Goal: Task Accomplishment & Management: Complete application form

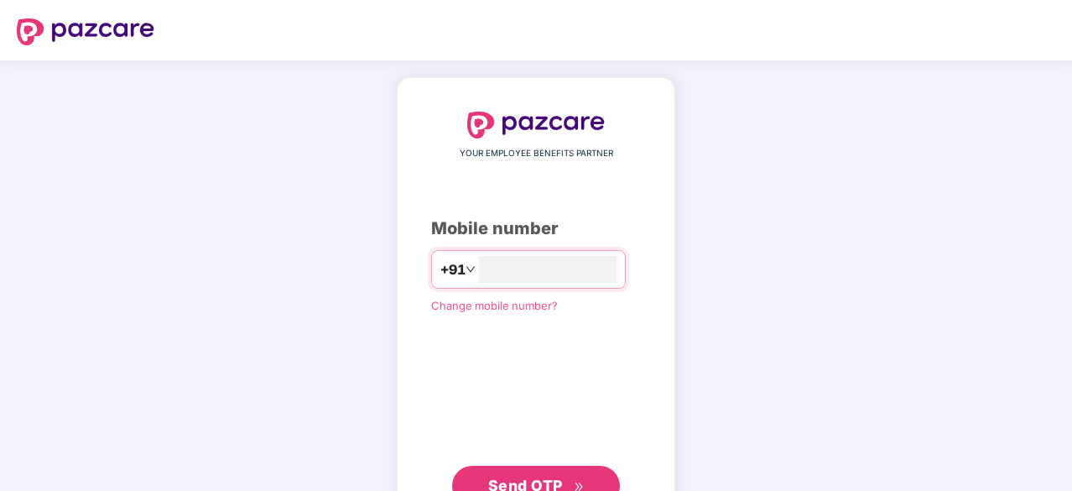
type input "**********"
click at [552, 472] on button "Send OTP" at bounding box center [536, 484] width 168 height 40
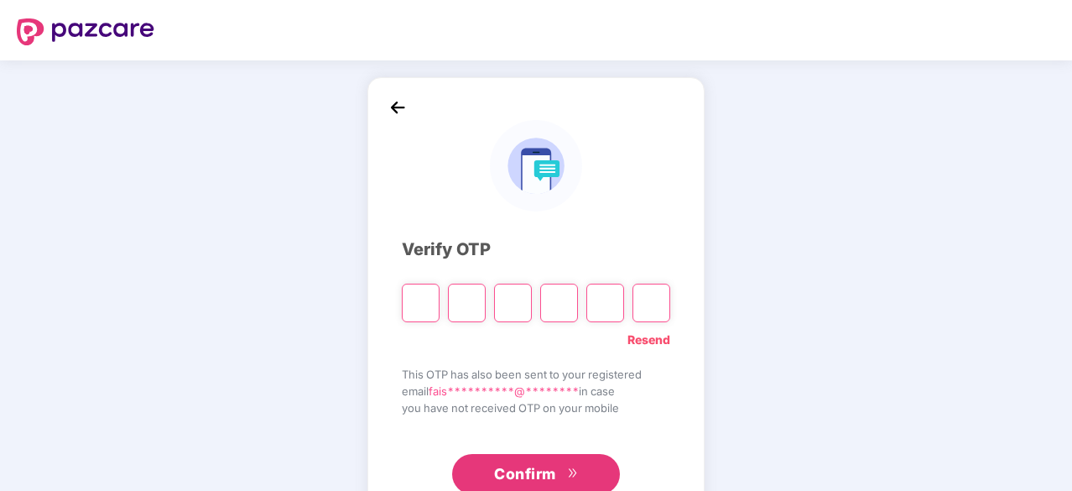
type input "*"
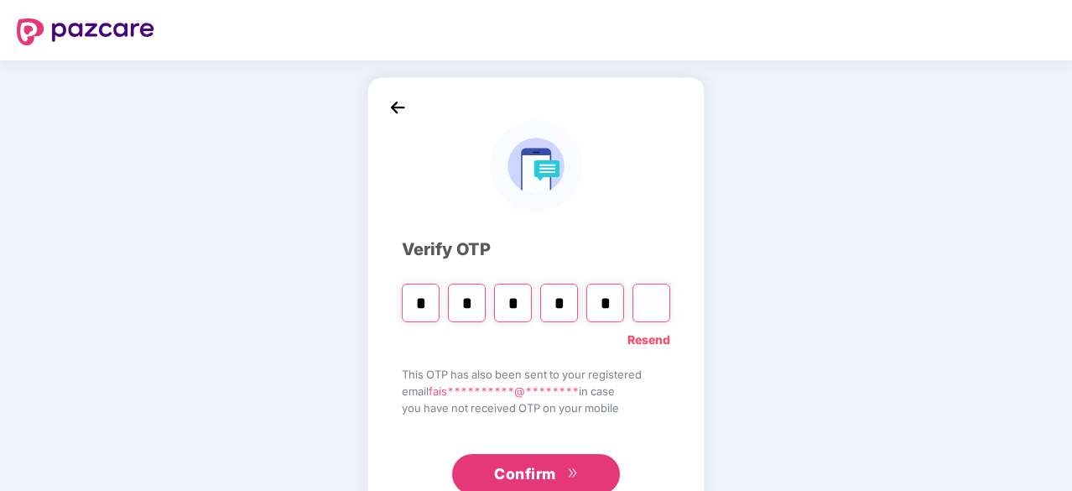
type input "*"
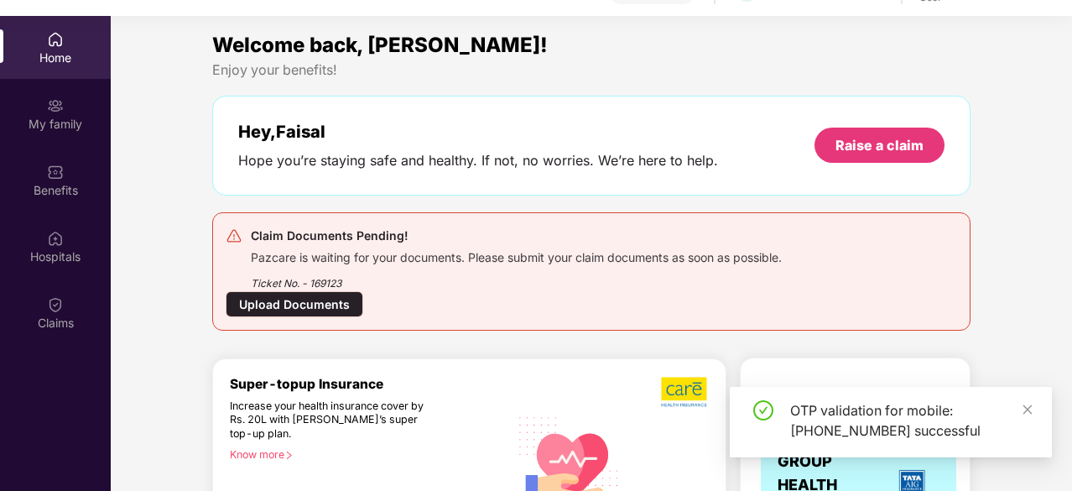
scroll to position [94, 0]
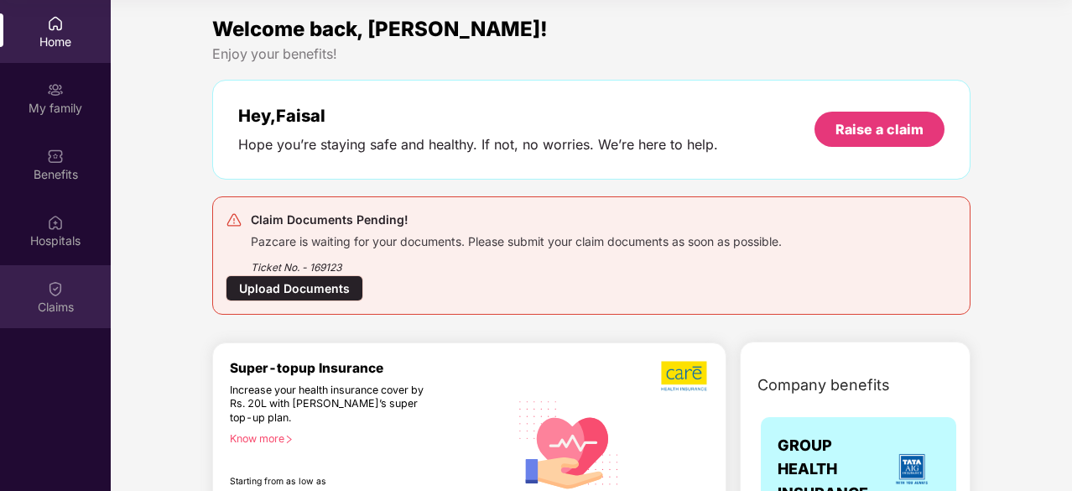
click at [66, 307] on div "Claims" at bounding box center [55, 307] width 111 height 17
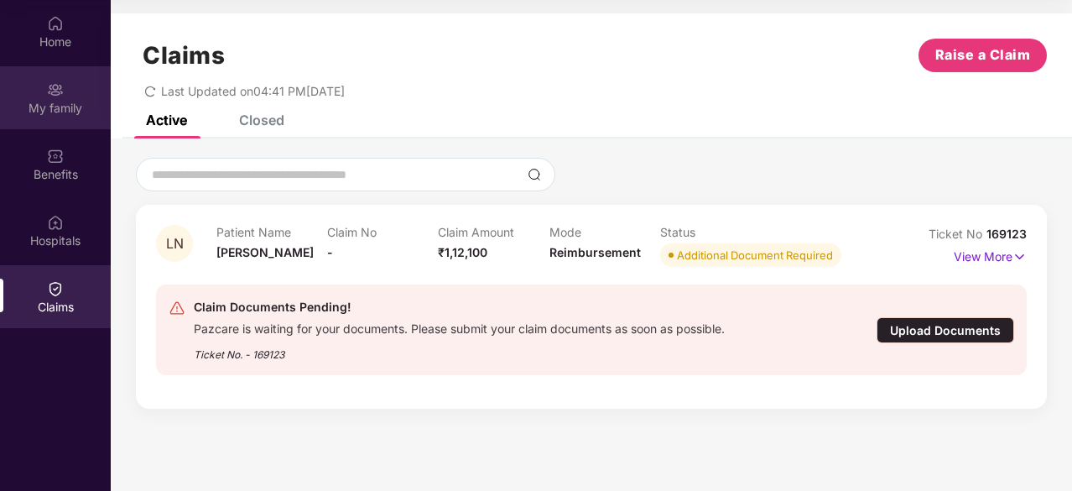
click at [91, 115] on div "My family" at bounding box center [55, 108] width 111 height 17
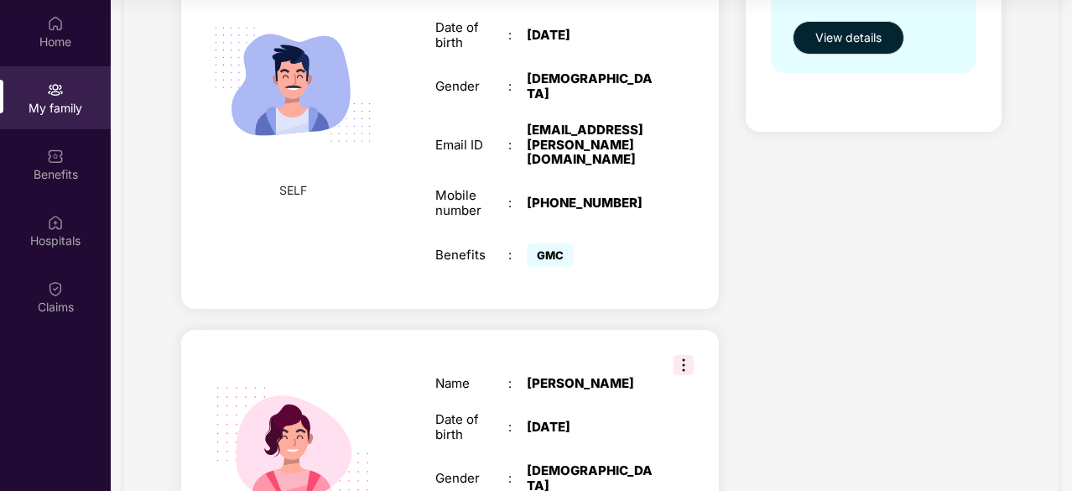
scroll to position [336, 0]
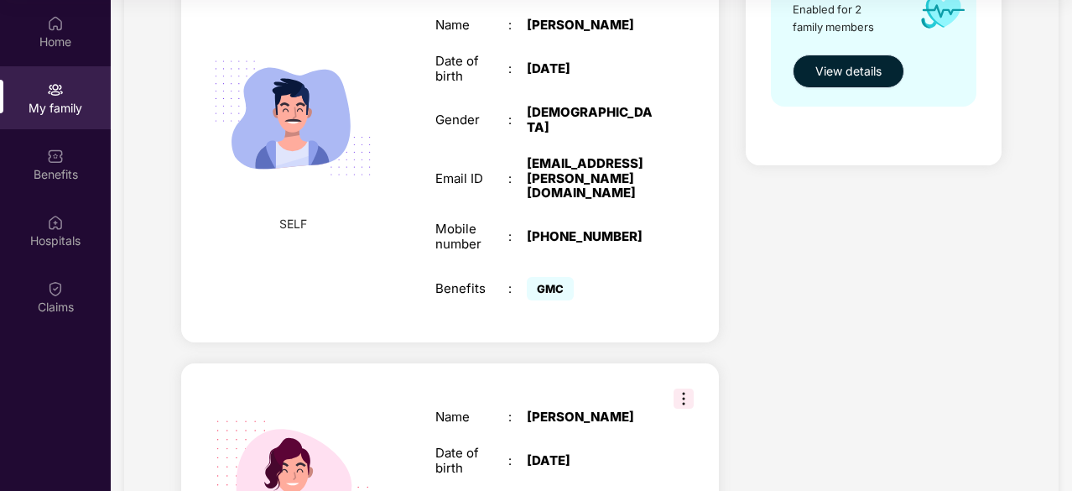
click at [881, 79] on span "View details" at bounding box center [848, 71] width 66 height 18
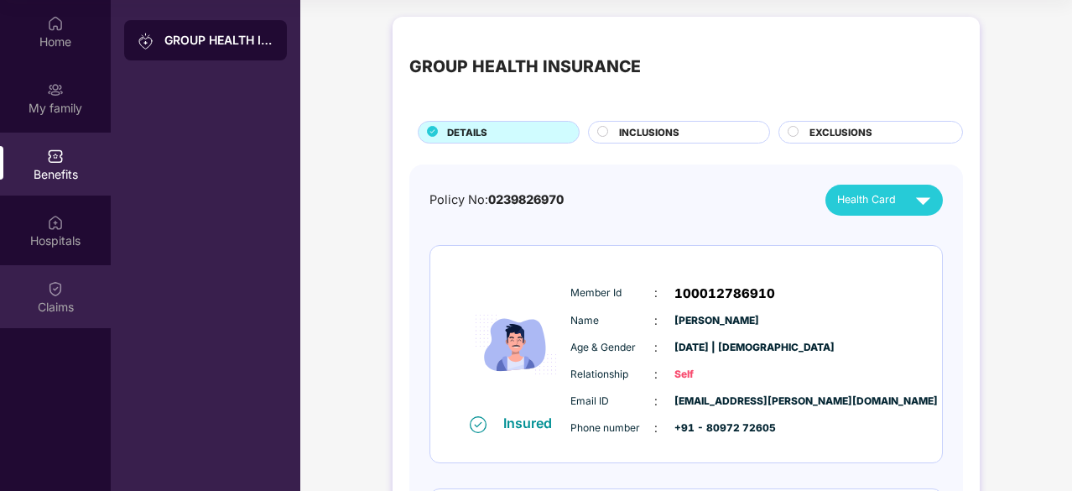
click at [43, 315] on div "Claims" at bounding box center [55, 307] width 111 height 17
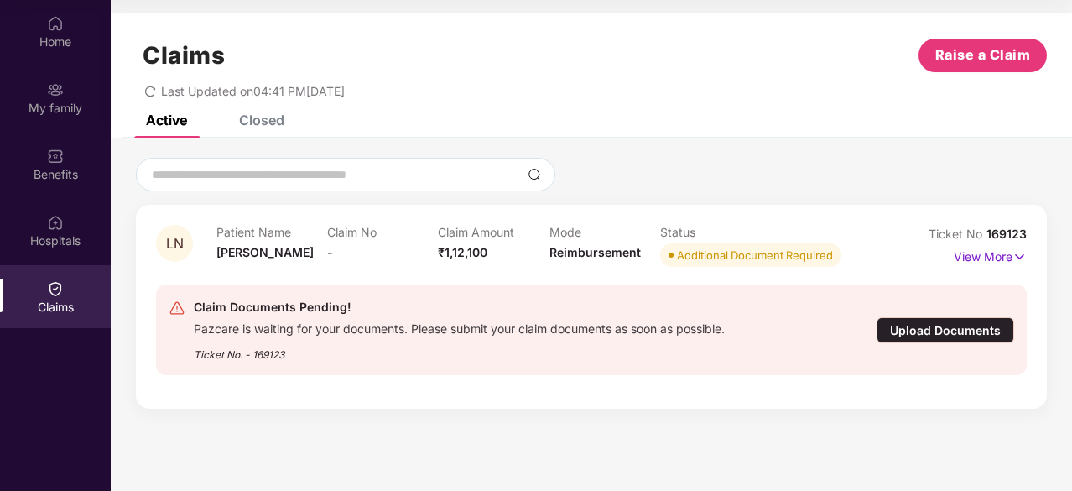
click at [918, 328] on div "Upload Documents" at bounding box center [946, 330] width 138 height 26
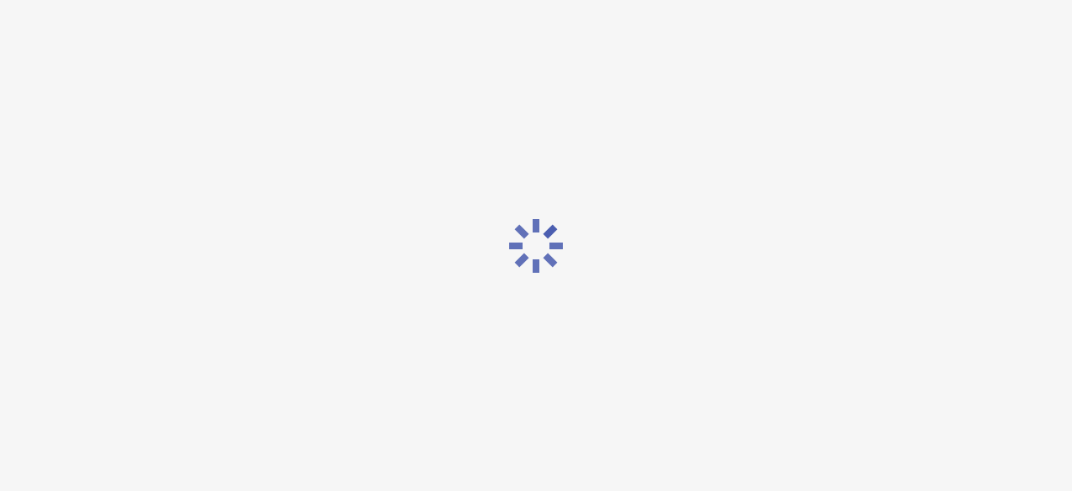
scroll to position [40, 0]
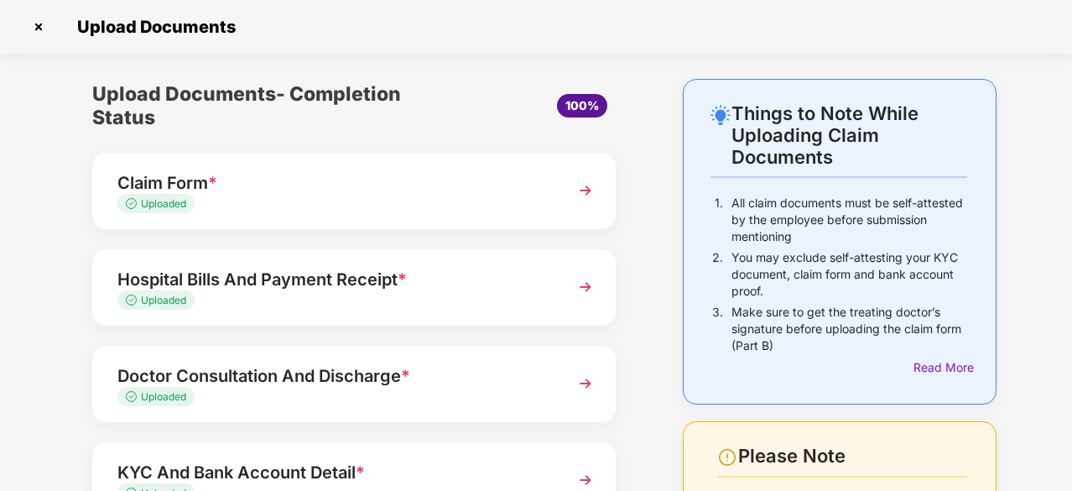
click at [562, 184] on div "Claim Form * Uploaded" at bounding box center [353, 191] width 523 height 76
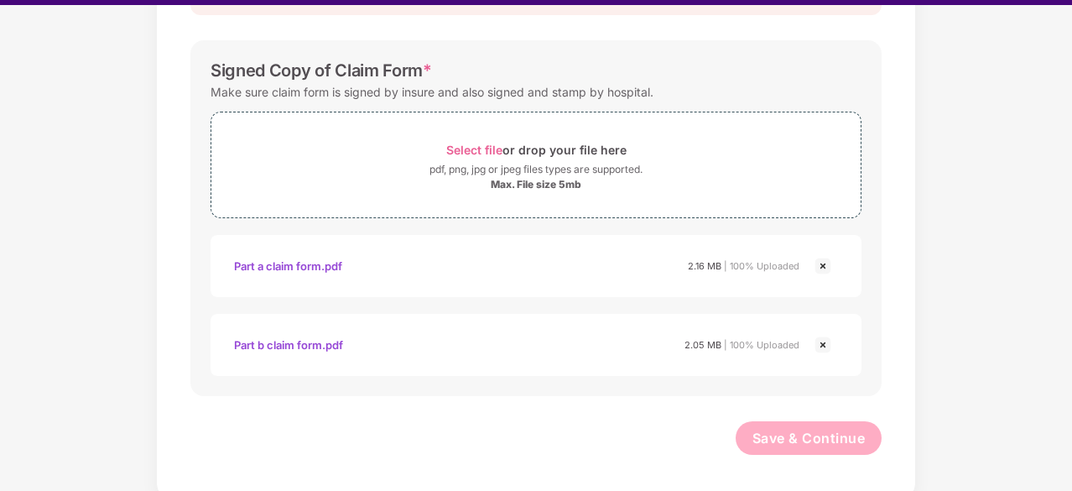
scroll to position [40, 0]
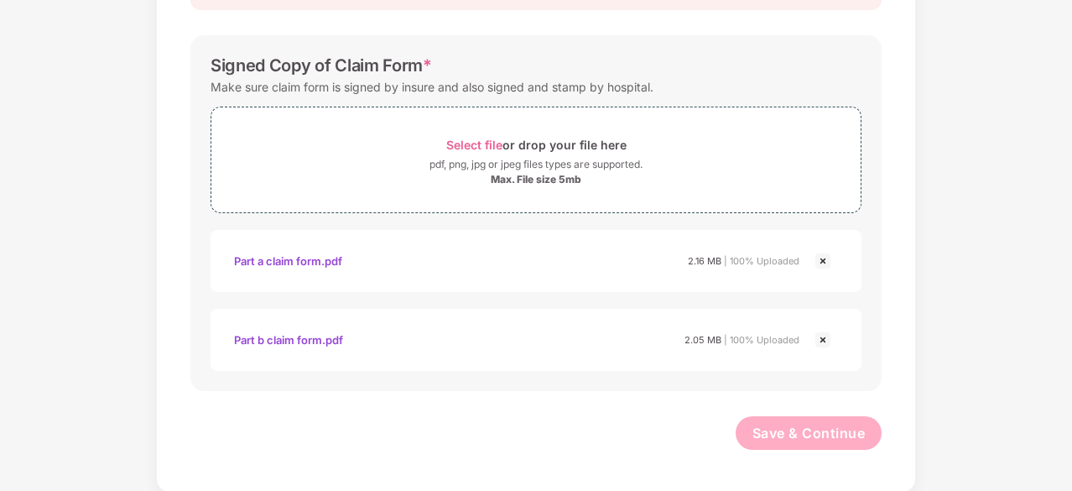
click at [829, 259] on img at bounding box center [823, 261] width 20 height 20
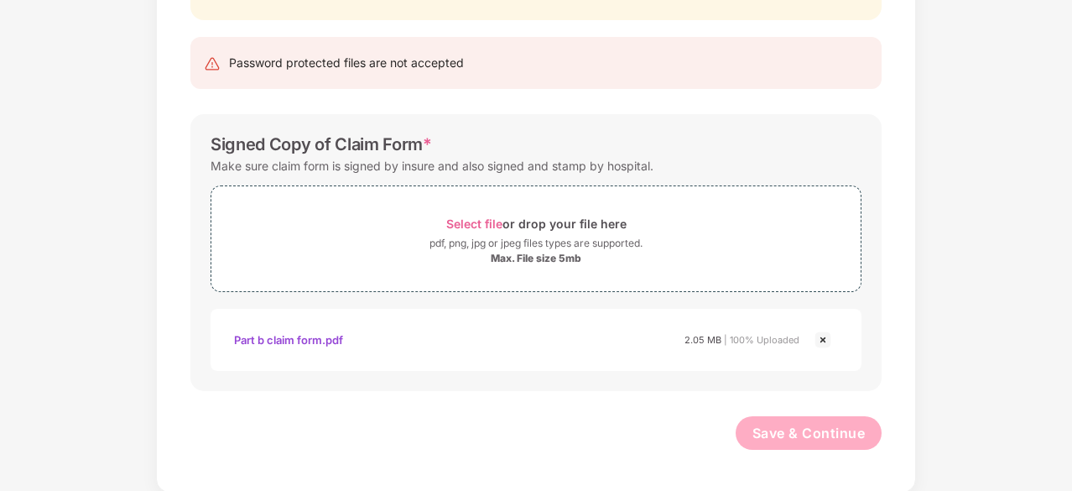
click at [821, 335] on img at bounding box center [823, 340] width 20 height 20
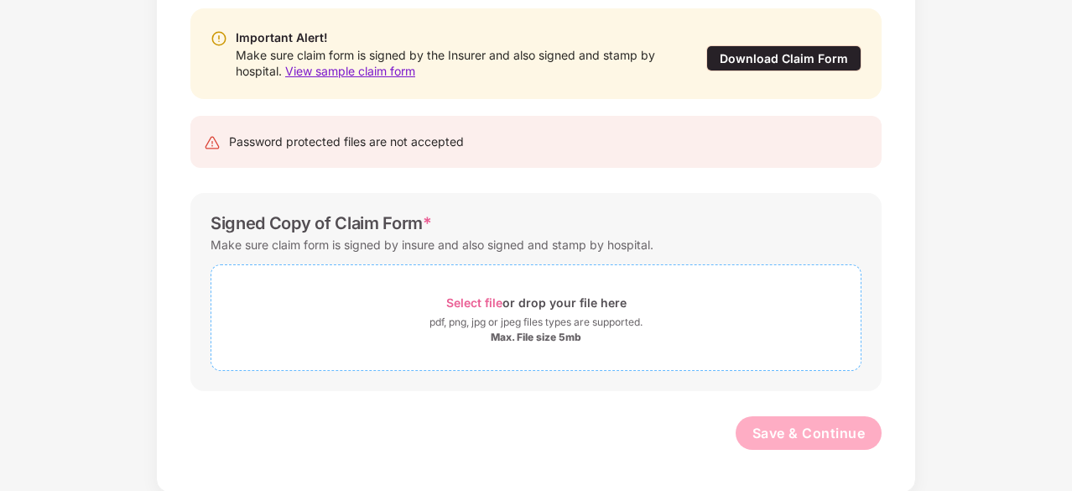
click at [505, 296] on div "Select file or drop your file here" at bounding box center [536, 302] width 180 height 23
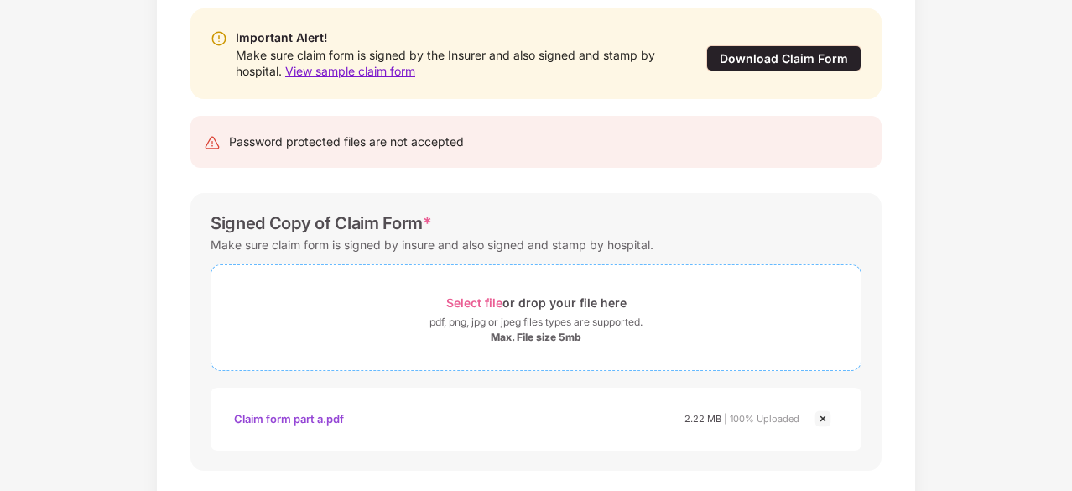
click at [492, 295] on span "Select file" at bounding box center [474, 302] width 56 height 14
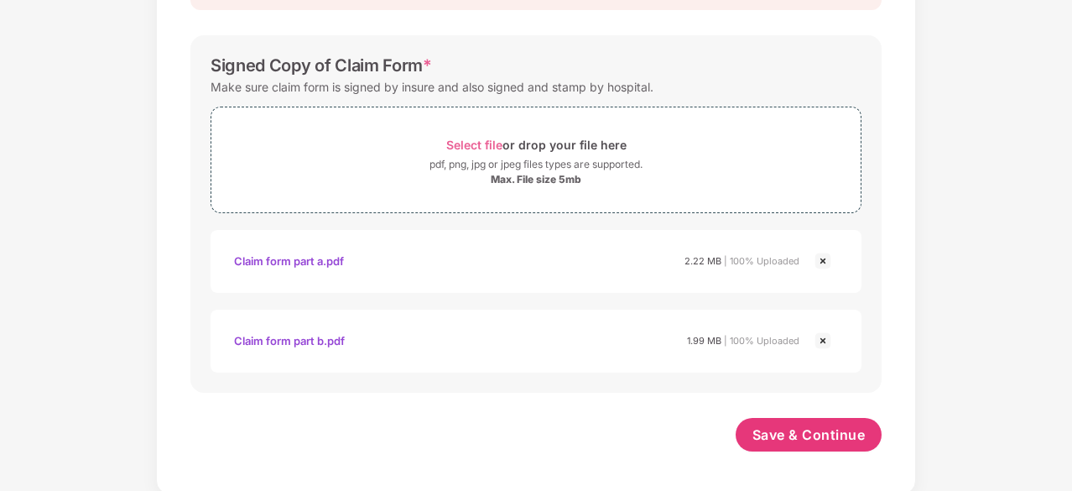
scroll to position [331, 0]
click at [839, 444] on button "Save & Continue" at bounding box center [809, 433] width 147 height 34
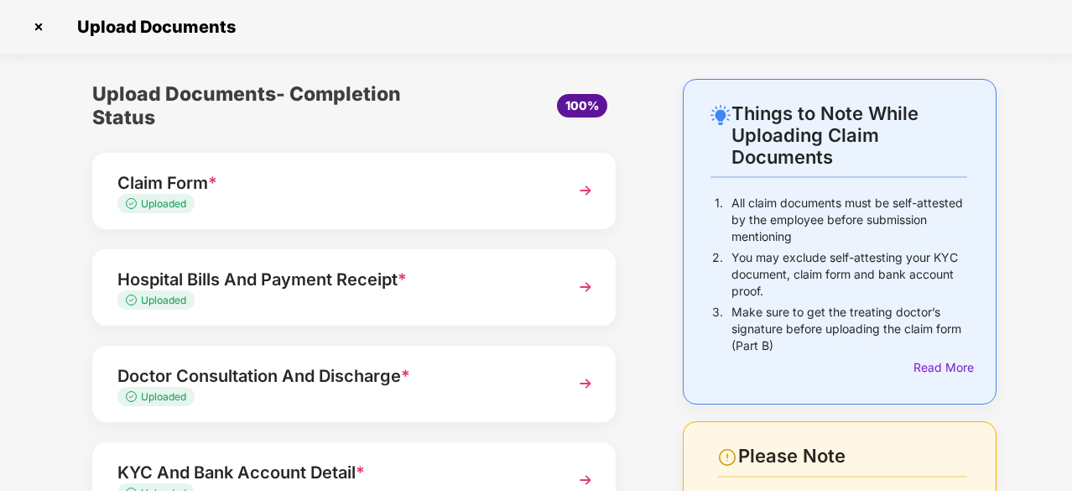
click at [499, 273] on div "Hospital Bills And Payment Receipt *" at bounding box center [334, 279] width 434 height 27
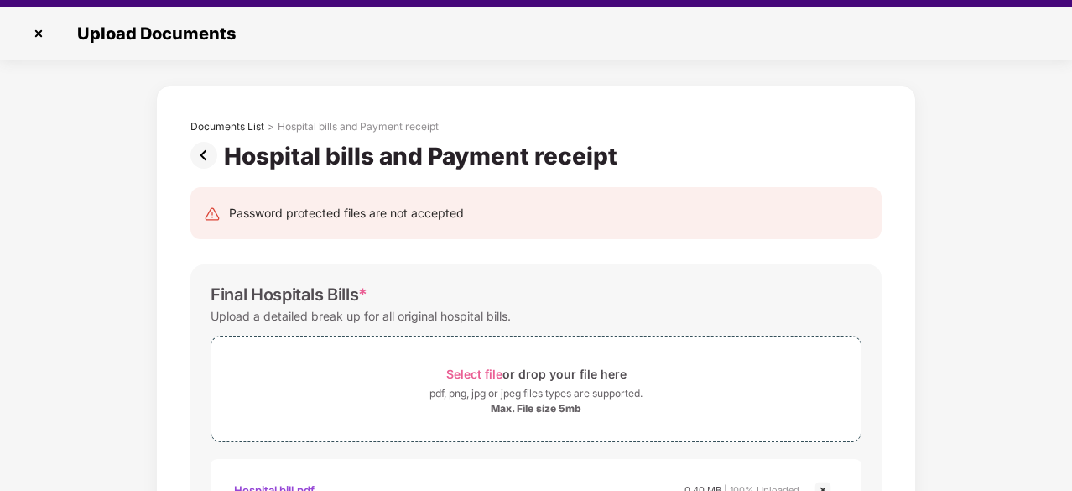
scroll to position [40, 0]
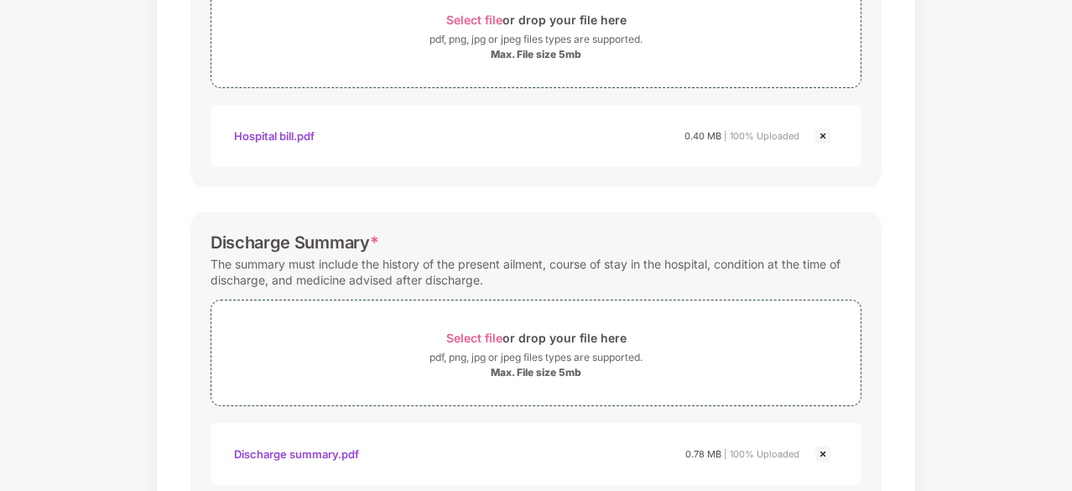
scroll to position [403, 0]
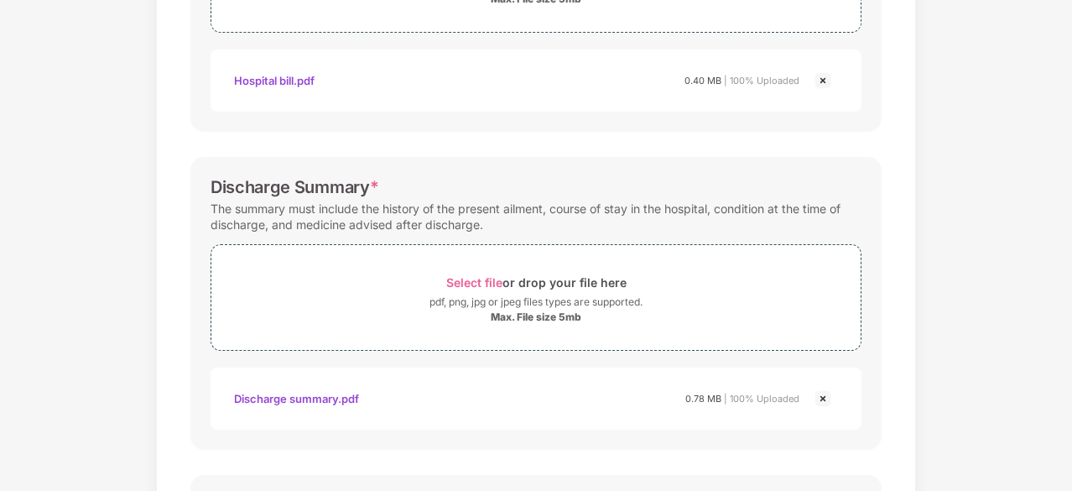
click at [820, 80] on img at bounding box center [823, 80] width 20 height 20
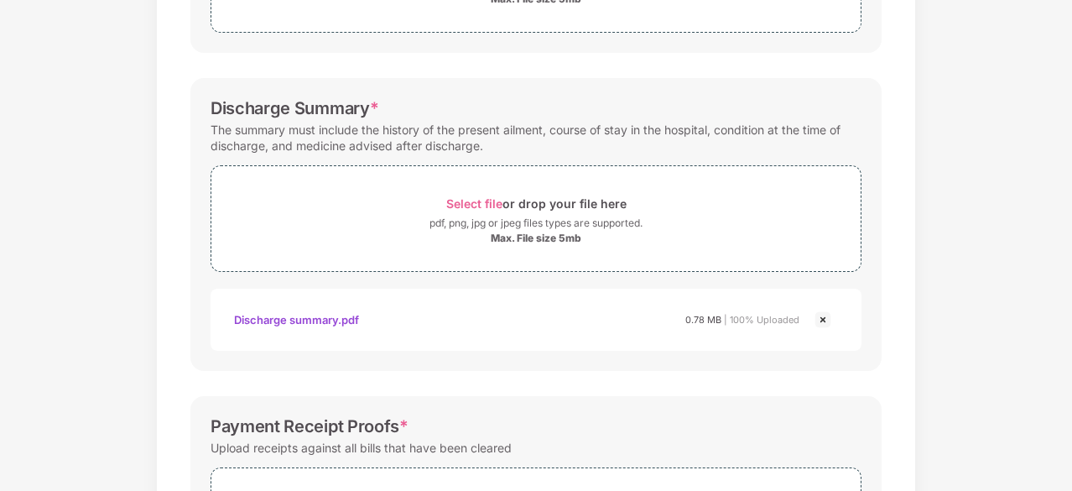
click at [819, 319] on img at bounding box center [823, 320] width 20 height 20
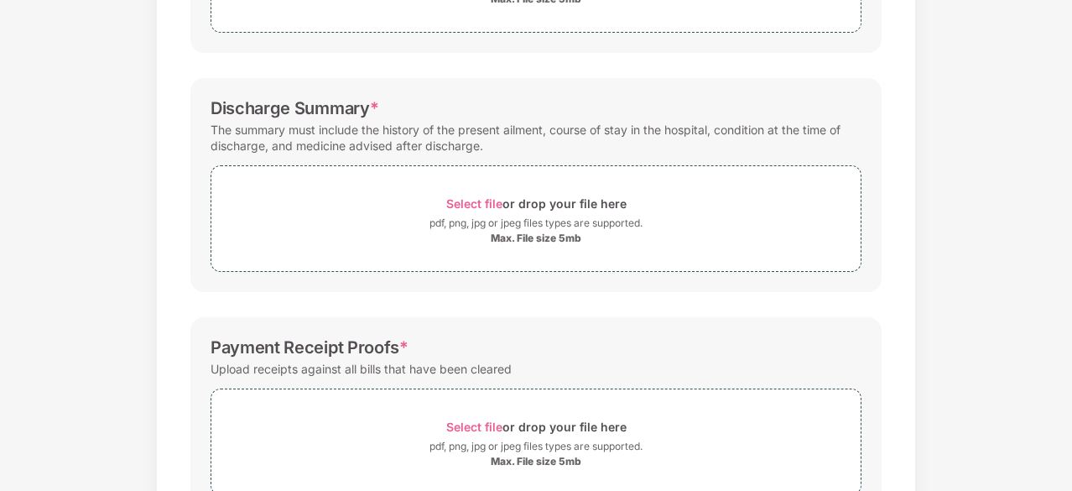
click at [1069, 423] on div "Documents List > Hospital bills and Payment receipt Hospital bills and Payment …" at bounding box center [536, 185] width 1072 height 1019
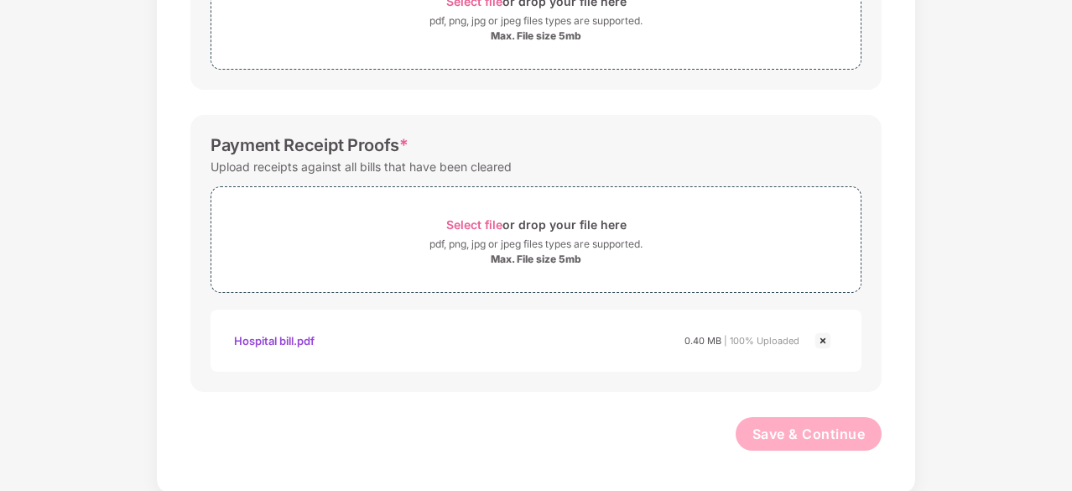
click at [822, 334] on img at bounding box center [823, 341] width 20 height 20
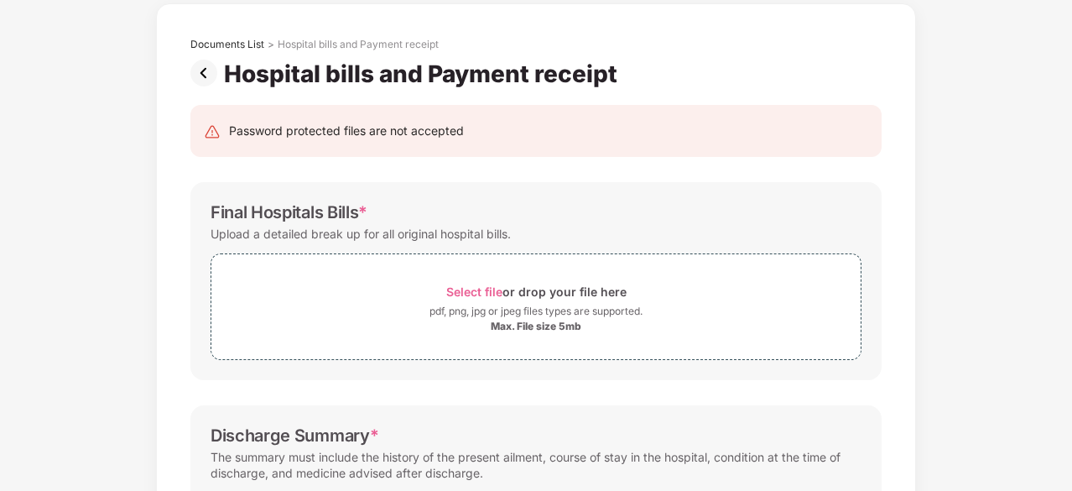
scroll to position [56, 0]
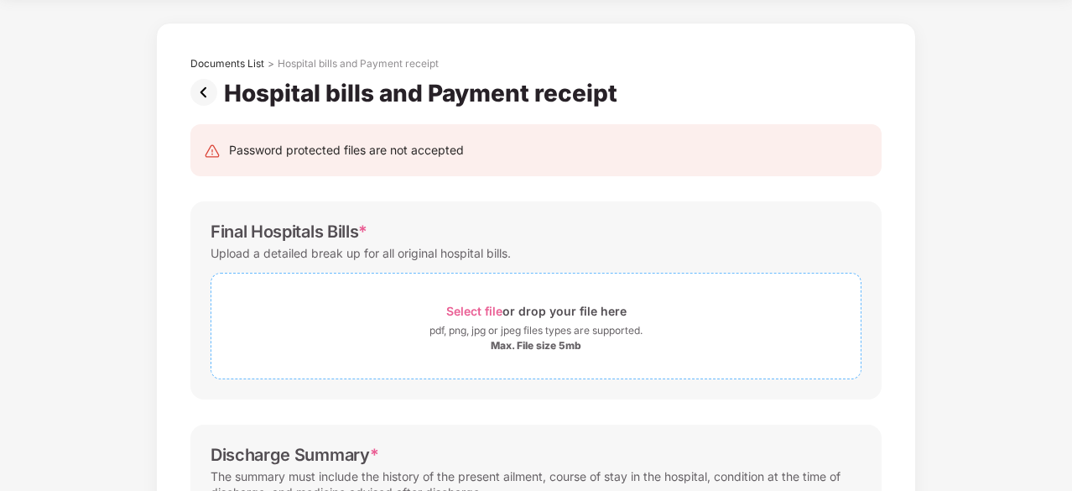
click at [487, 310] on span "Select file" at bounding box center [474, 311] width 56 height 14
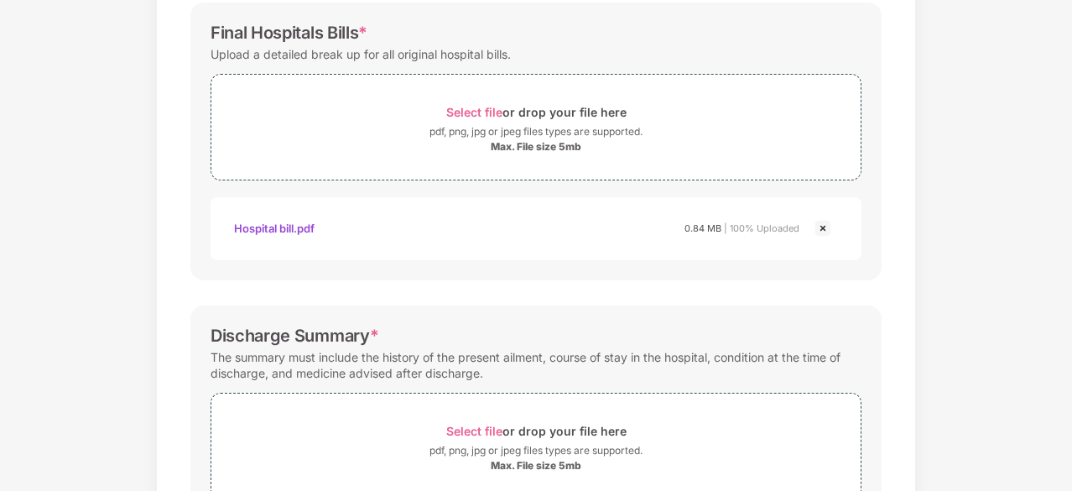
scroll to position [425, 0]
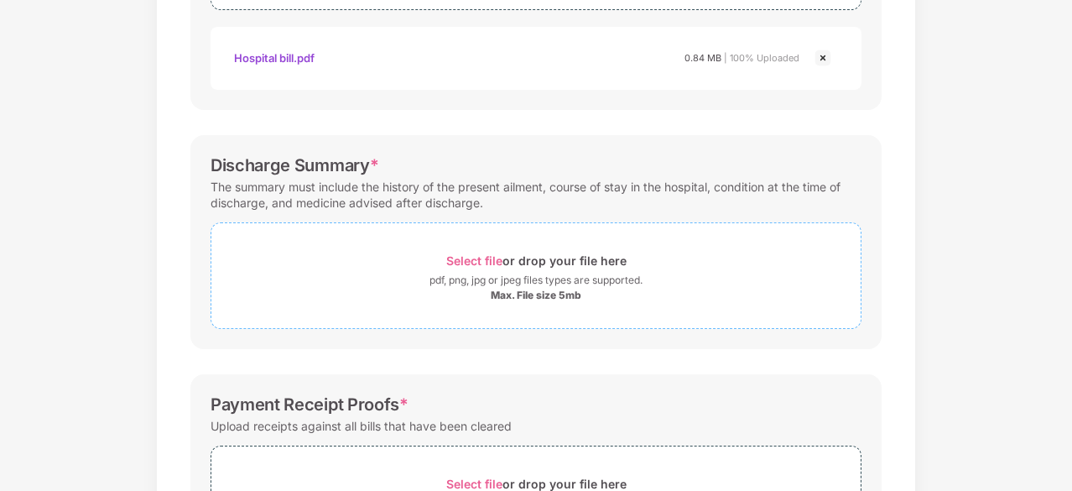
click at [453, 256] on span "Select file" at bounding box center [474, 260] width 56 height 14
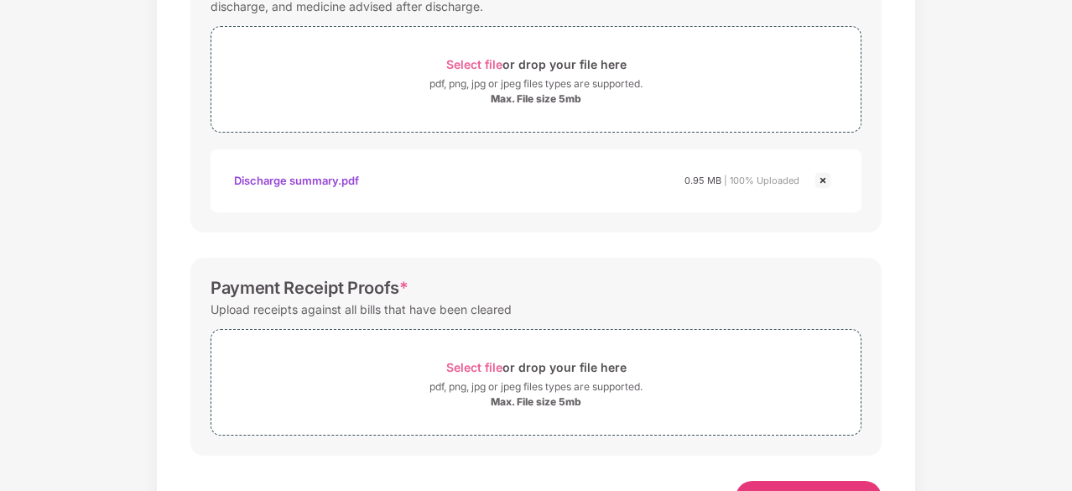
scroll to position [685, 0]
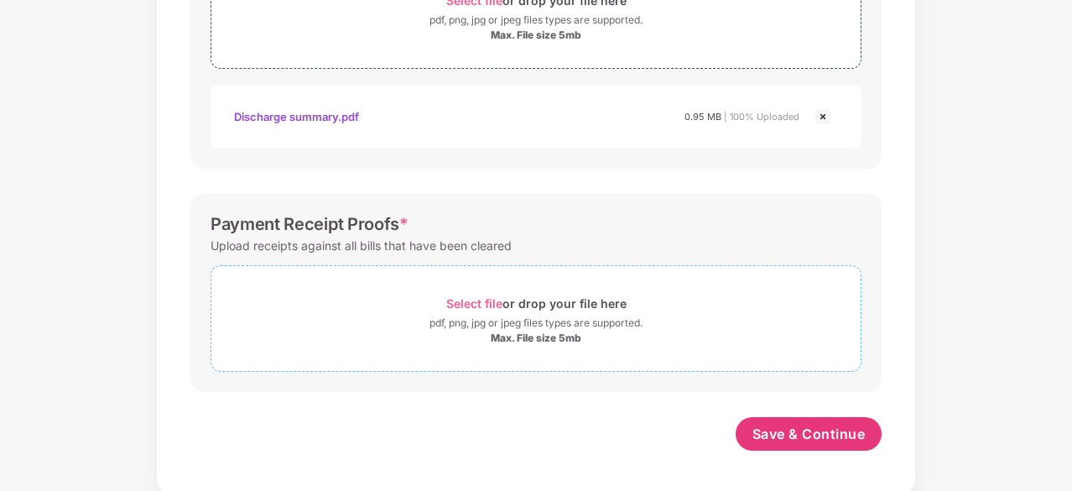
click at [475, 301] on span "Select file" at bounding box center [474, 303] width 56 height 14
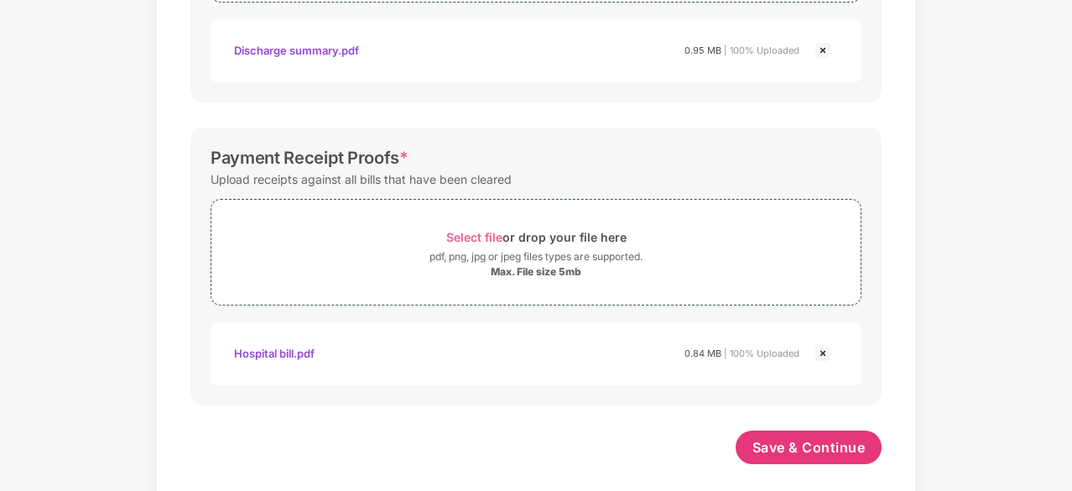
scroll to position [765, 0]
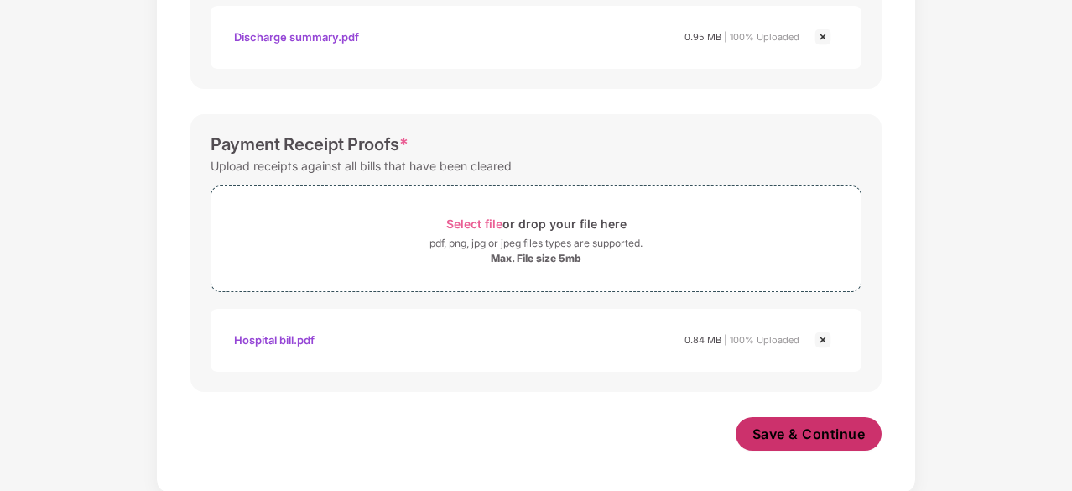
click at [804, 429] on span "Save & Continue" at bounding box center [809, 434] width 113 height 18
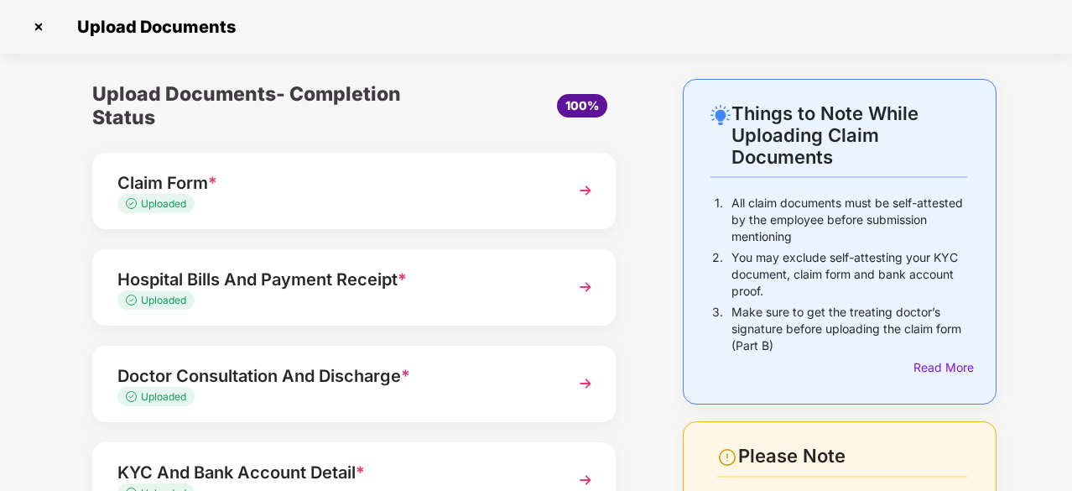
click at [493, 395] on div "Uploaded" at bounding box center [334, 397] width 434 height 16
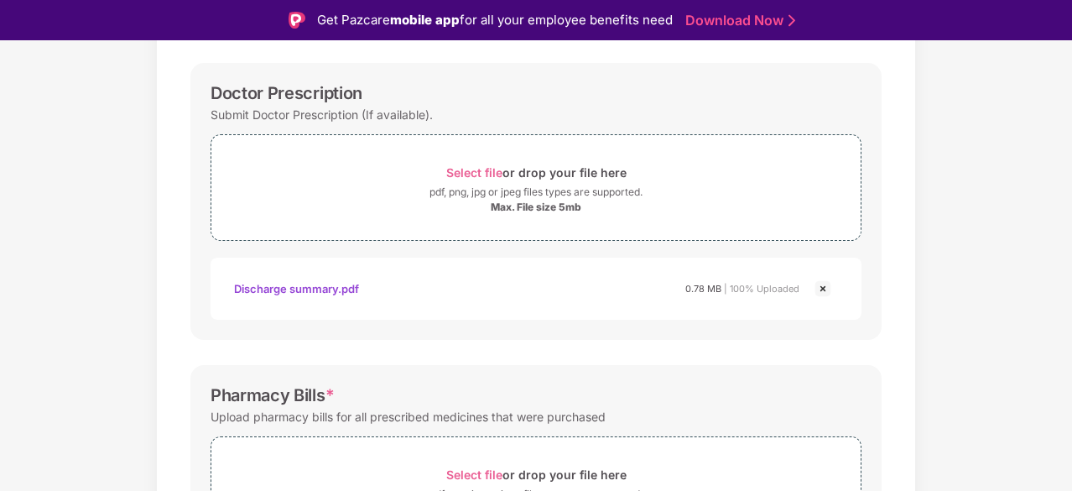
scroll to position [268, 0]
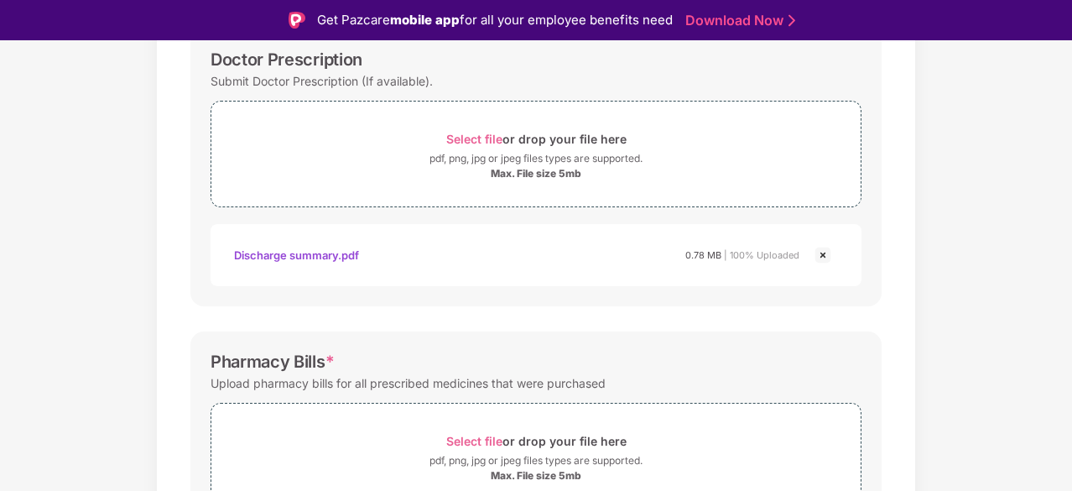
click at [820, 251] on img at bounding box center [823, 255] width 20 height 20
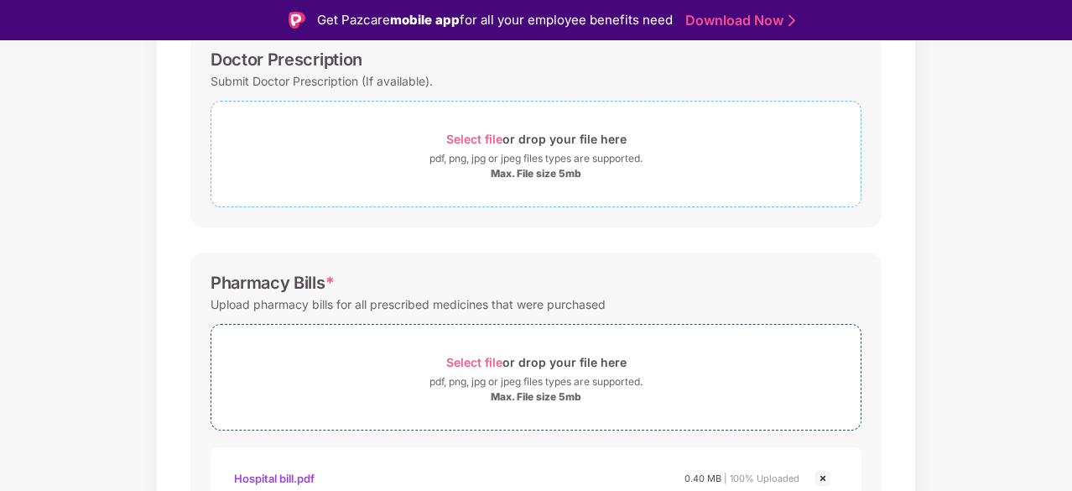
click at [559, 132] on div "Select file or drop your file here" at bounding box center [536, 139] width 180 height 23
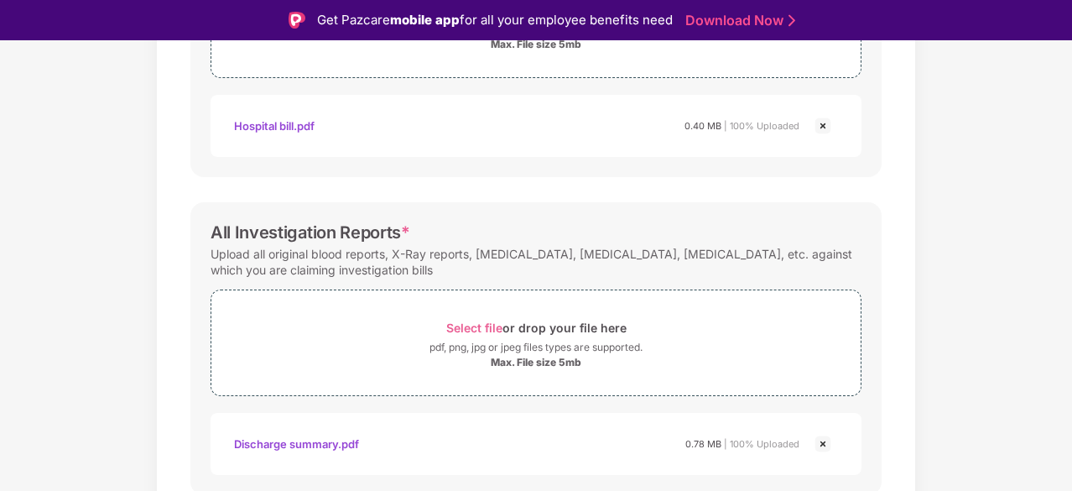
scroll to position [705, 0]
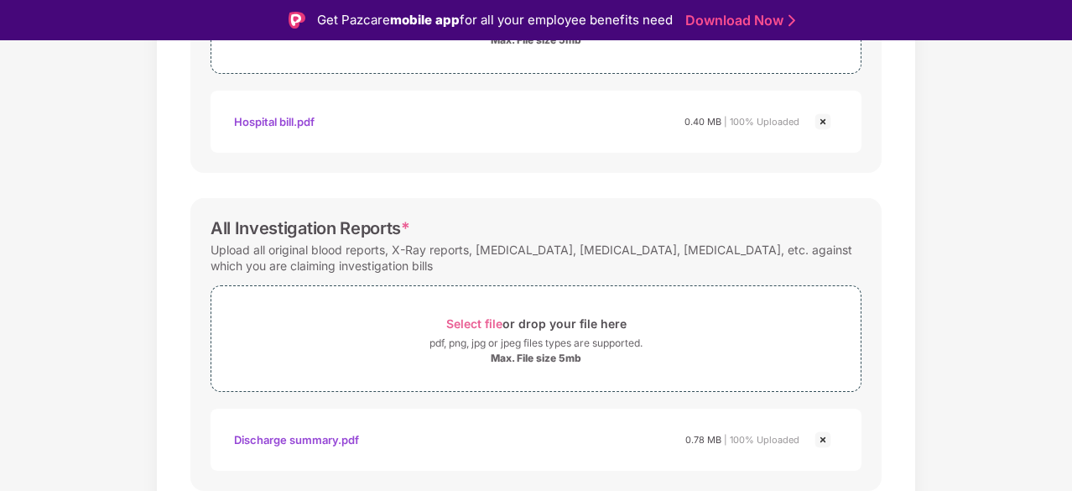
click at [824, 124] on img at bounding box center [823, 122] width 20 height 20
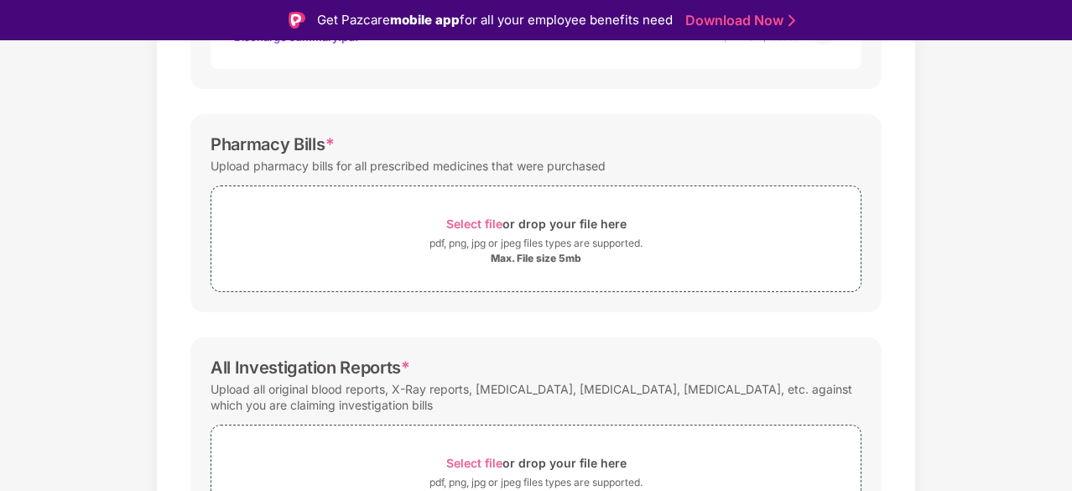
scroll to position [450, 0]
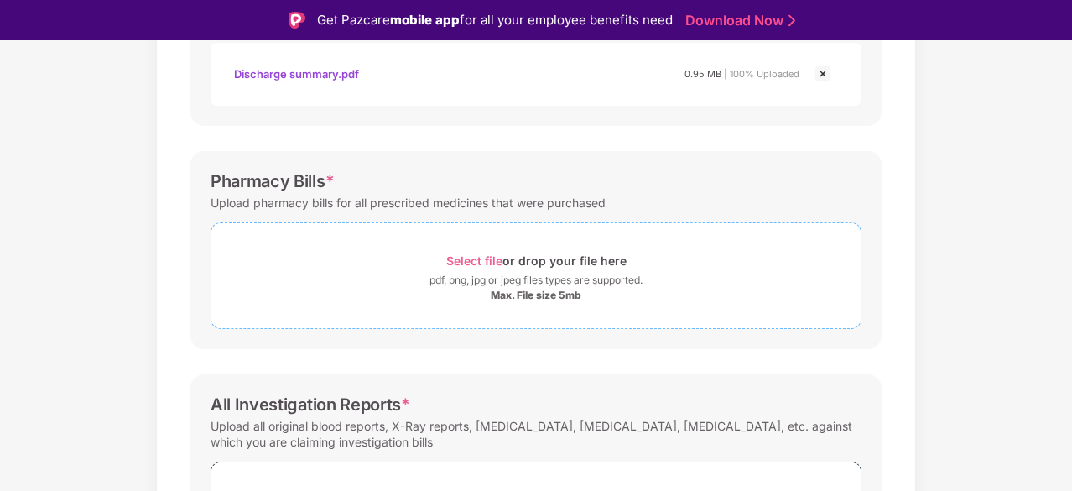
click at [461, 259] on span "Select file" at bounding box center [474, 260] width 56 height 14
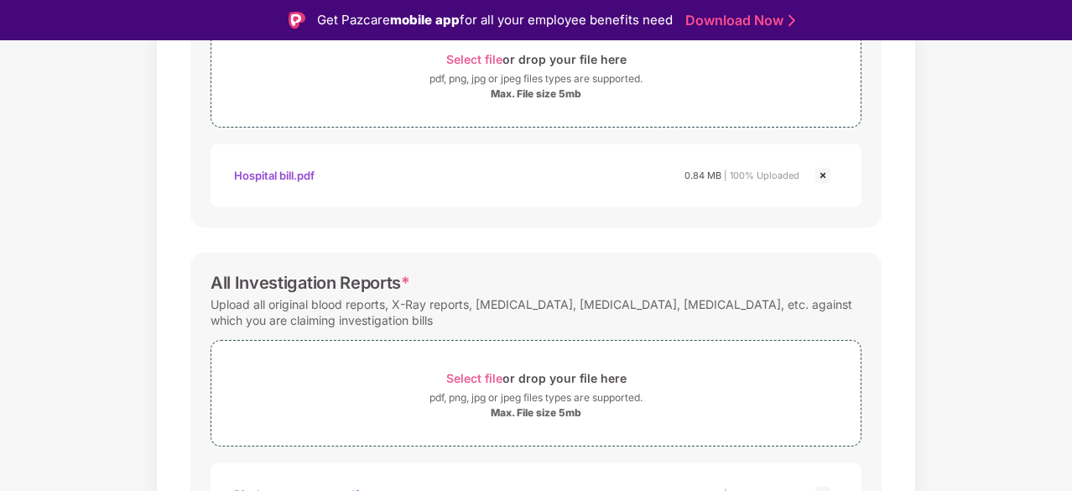
scroll to position [685, 0]
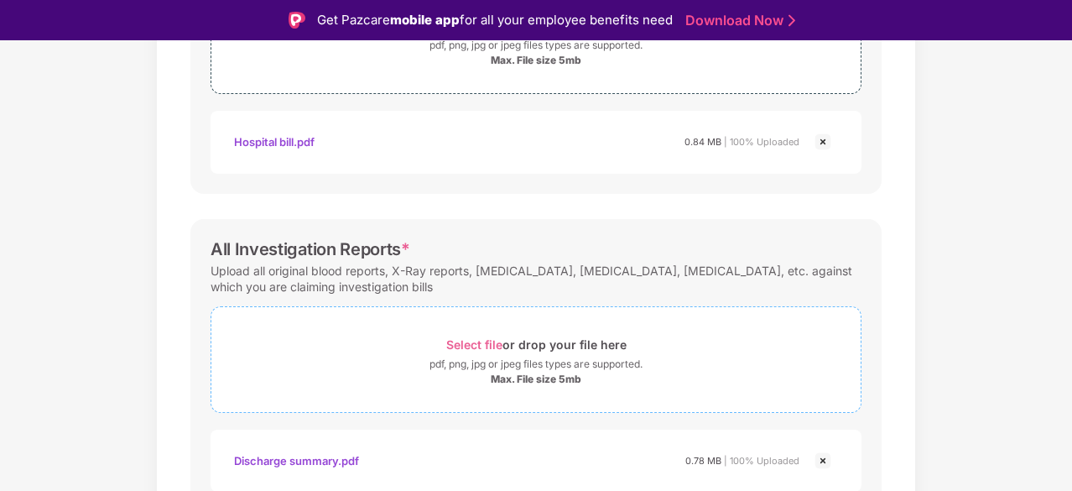
click at [475, 338] on span "Select file" at bounding box center [474, 344] width 56 height 14
click at [824, 459] on img at bounding box center [823, 461] width 20 height 20
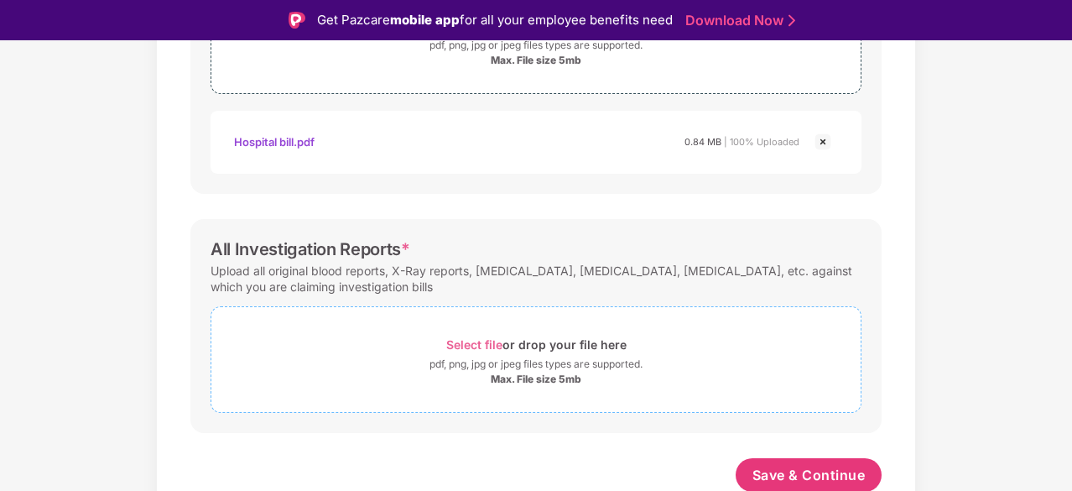
click at [480, 338] on span "Select file" at bounding box center [474, 344] width 56 height 14
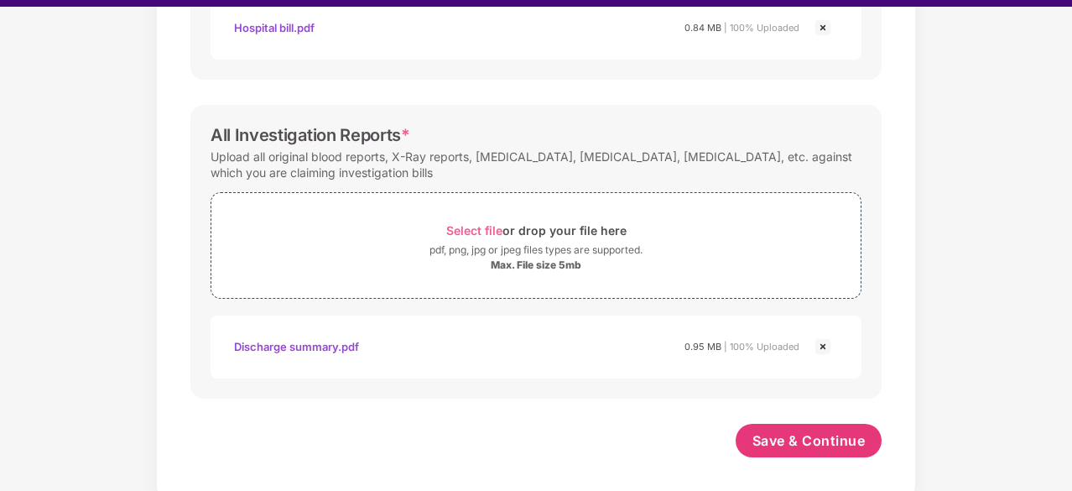
scroll to position [40, 0]
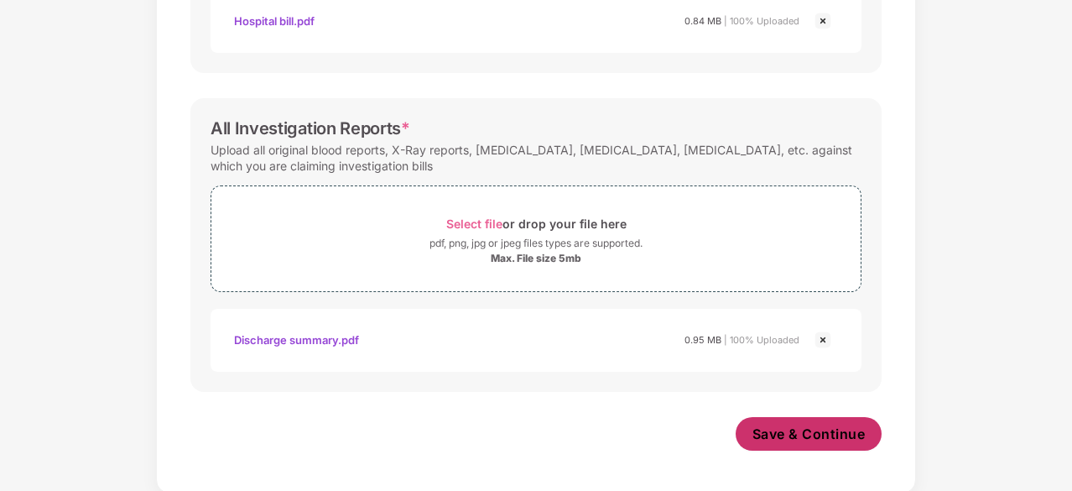
click at [820, 425] on span "Save & Continue" at bounding box center [809, 434] width 113 height 18
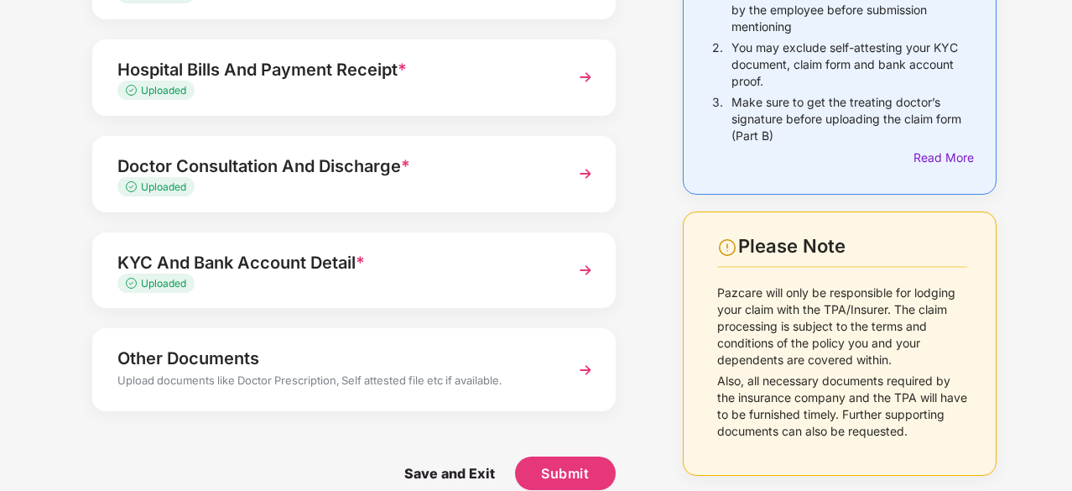
scroll to position [233, 0]
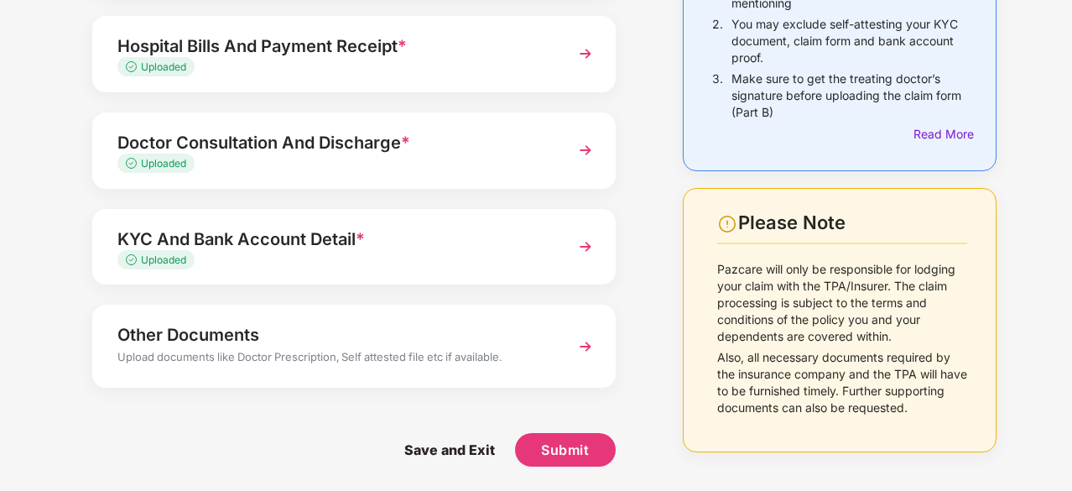
click at [574, 247] on img at bounding box center [585, 247] width 30 height 30
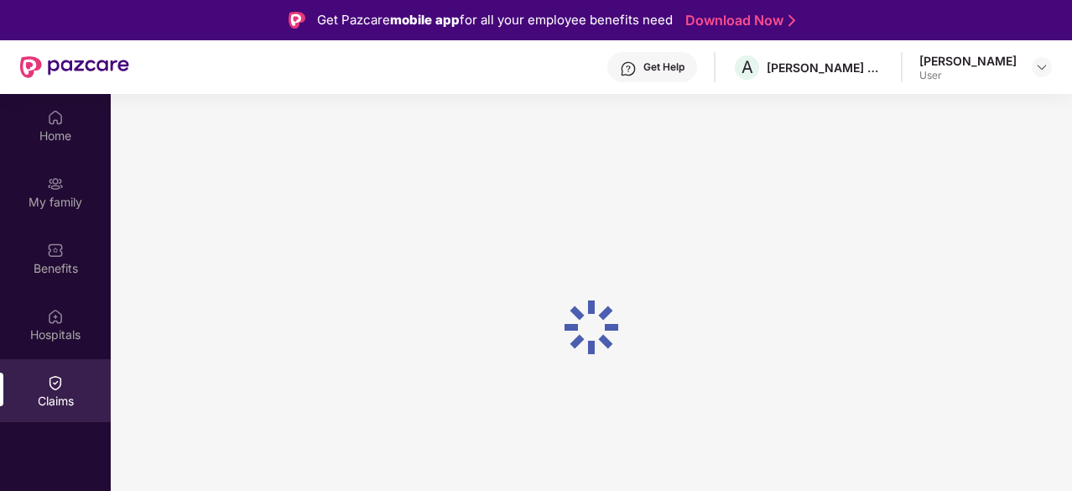
scroll to position [94, 0]
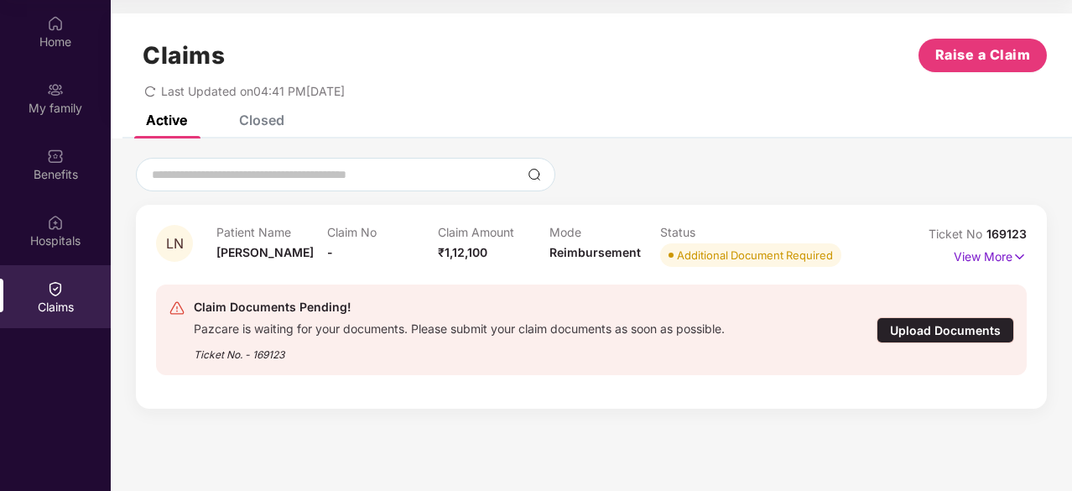
click at [931, 329] on div "Upload Documents" at bounding box center [946, 330] width 138 height 26
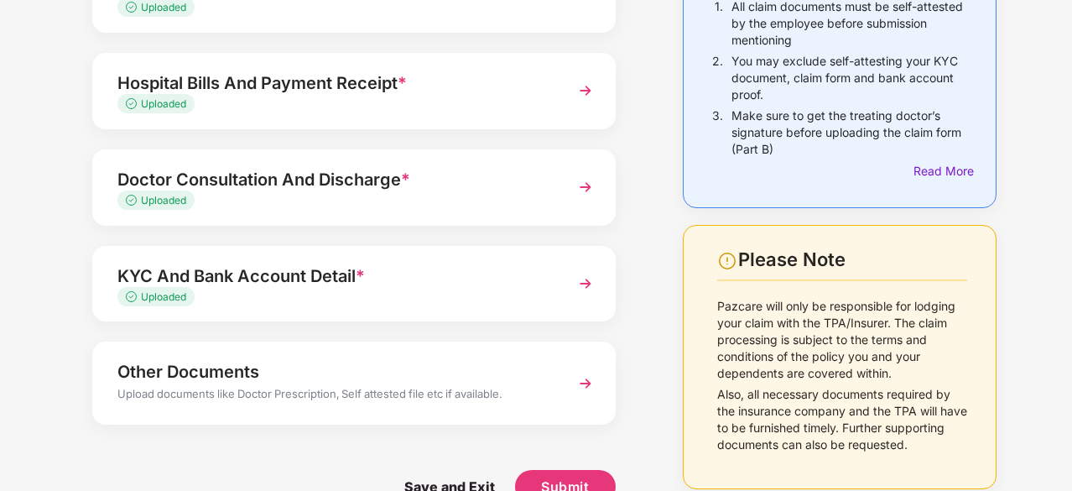
scroll to position [233, 0]
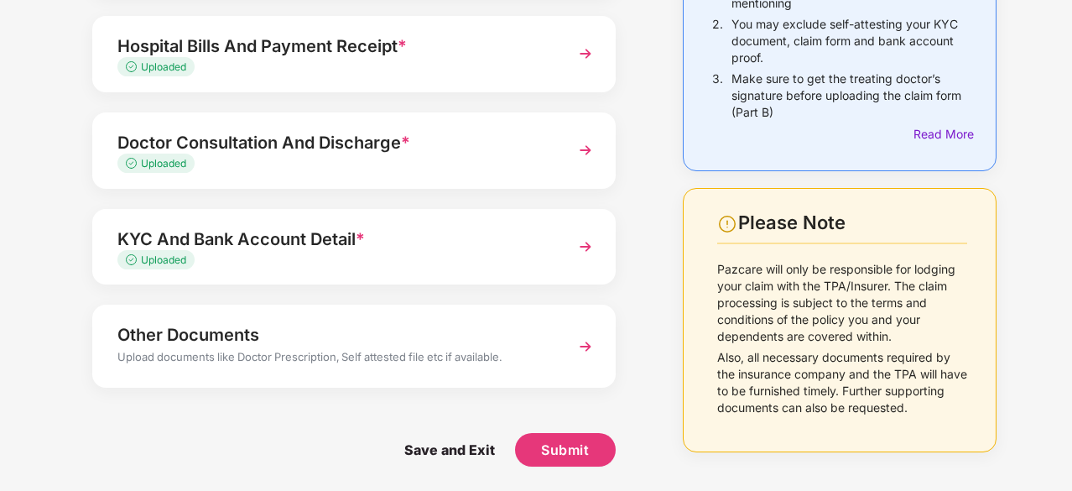
click at [591, 350] on img at bounding box center [585, 346] width 30 height 30
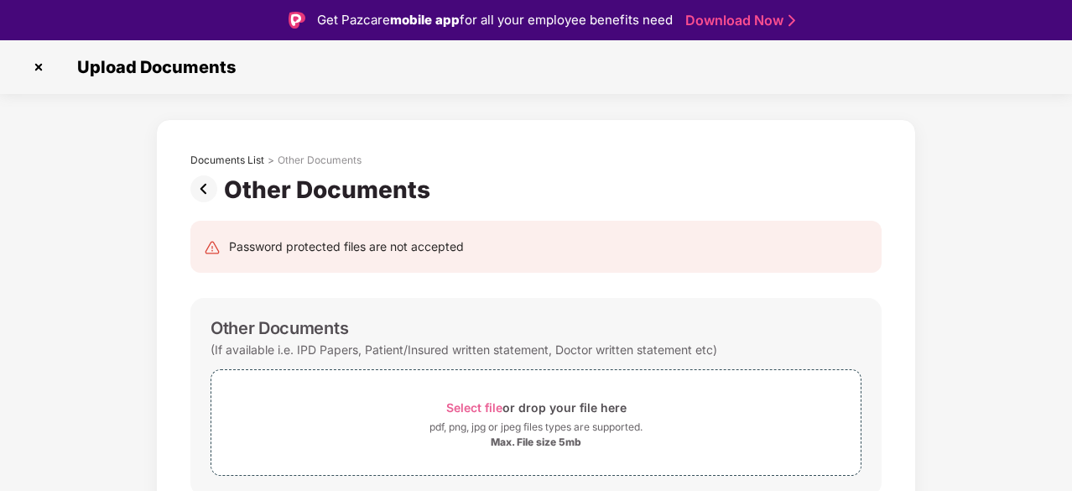
click at [39, 64] on img at bounding box center [38, 67] width 27 height 27
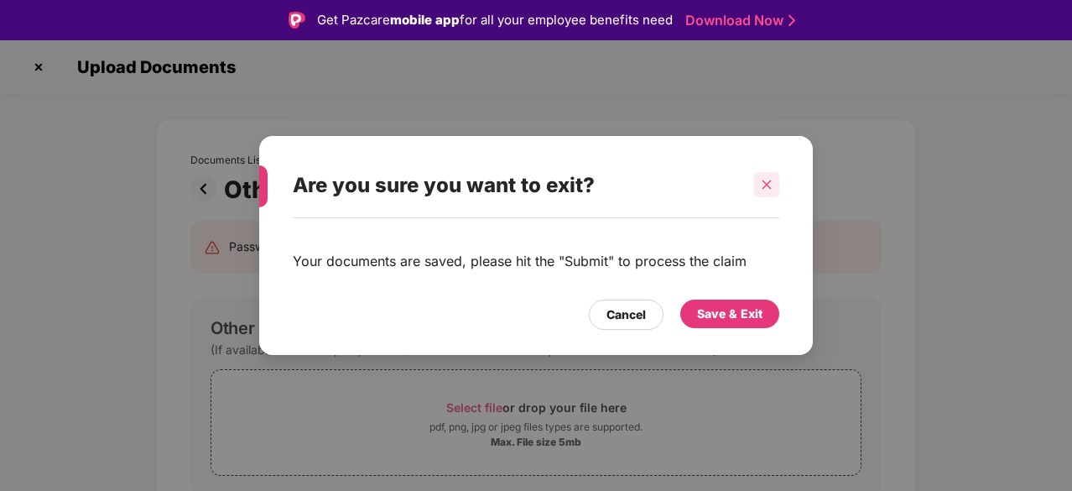
click at [770, 186] on icon "close" at bounding box center [767, 185] width 12 height 12
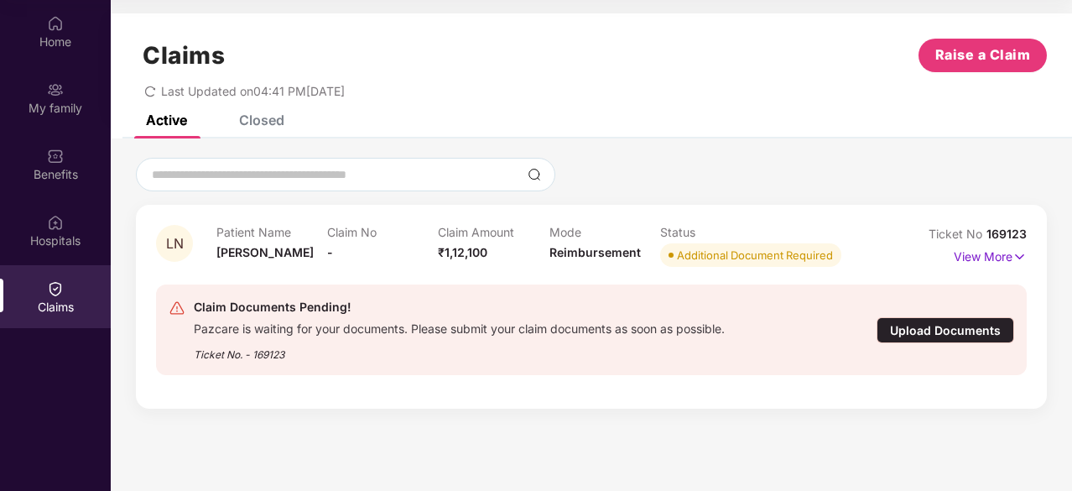
click at [912, 328] on div "Upload Documents" at bounding box center [946, 330] width 138 height 26
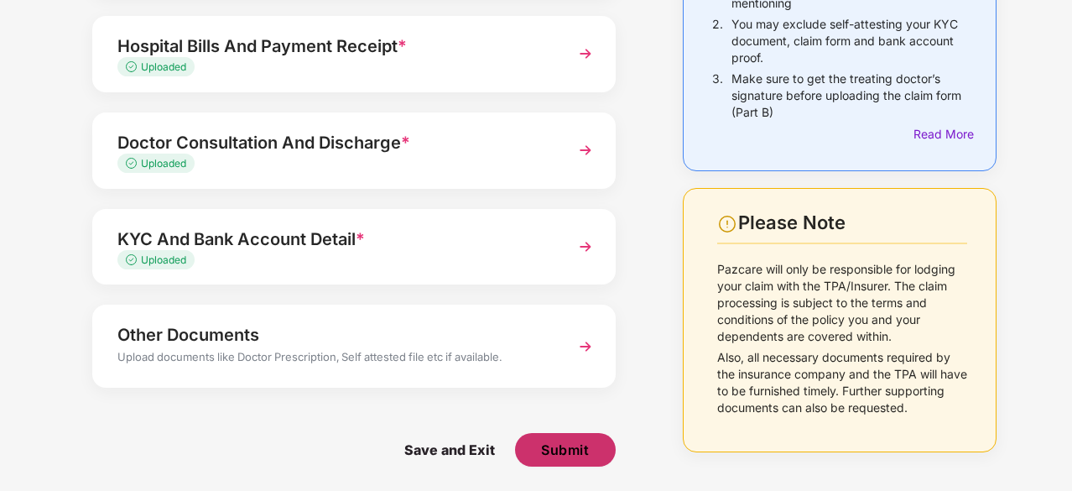
click at [580, 451] on span "Submit" at bounding box center [565, 449] width 48 height 18
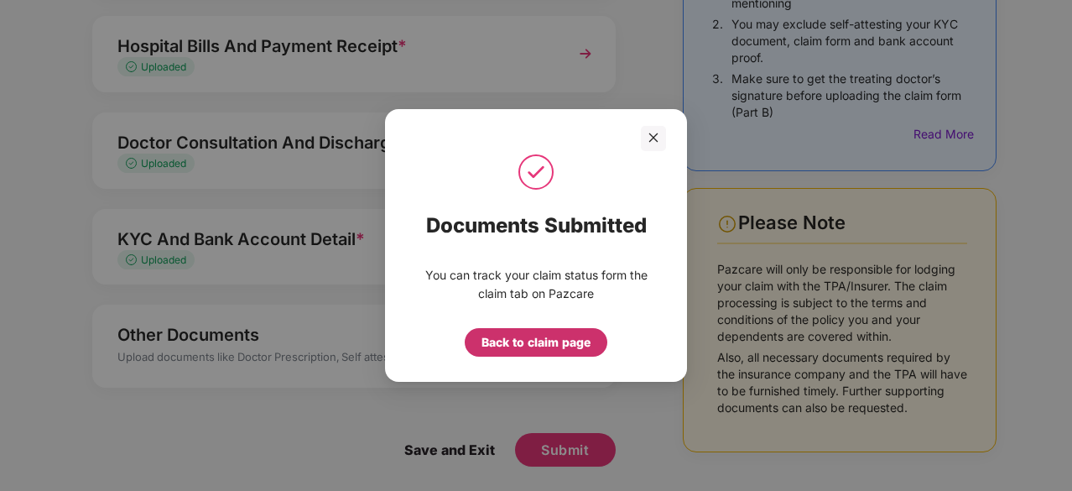
click at [560, 341] on div "Back to claim page" at bounding box center [536, 342] width 109 height 18
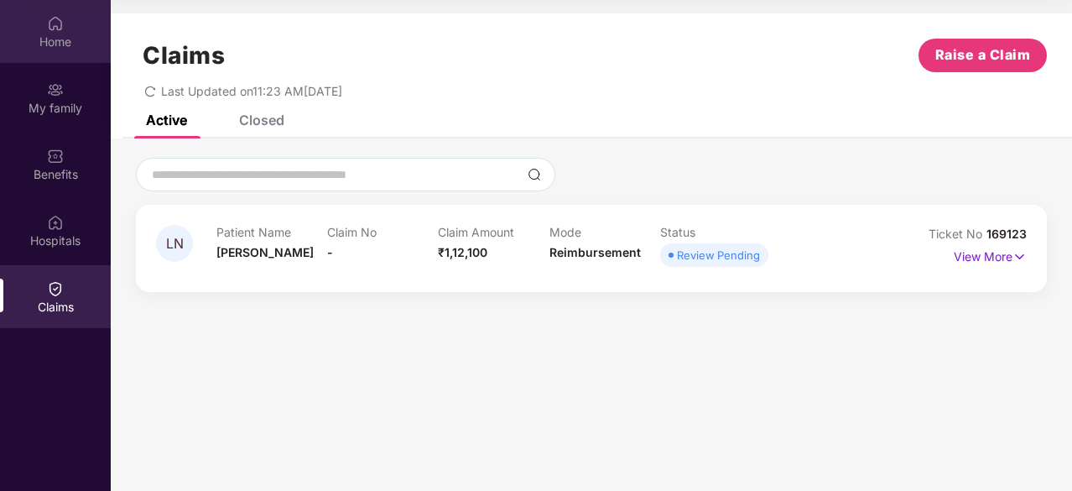
click at [23, 43] on div "Home" at bounding box center [55, 42] width 111 height 17
